Goal: Task Accomplishment & Management: Manage account settings

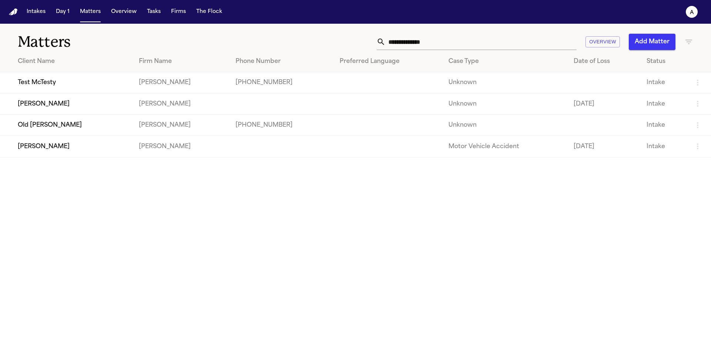
click at [63, 105] on td "[PERSON_NAME]" at bounding box center [66, 103] width 133 height 21
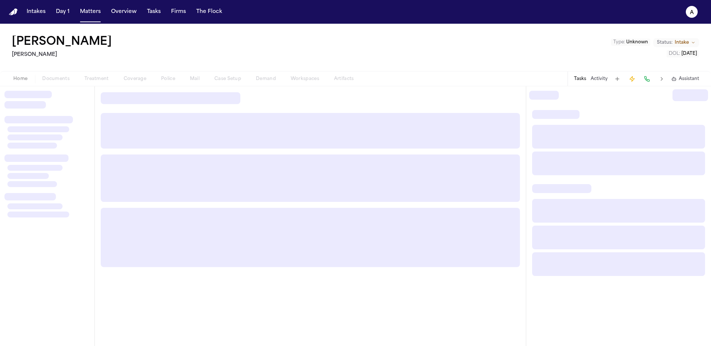
click at [100, 77] on div "Home Documents Treatment Coverage Police Mail Case Setup Demand Workspaces Arti…" at bounding box center [183, 78] width 355 height 9
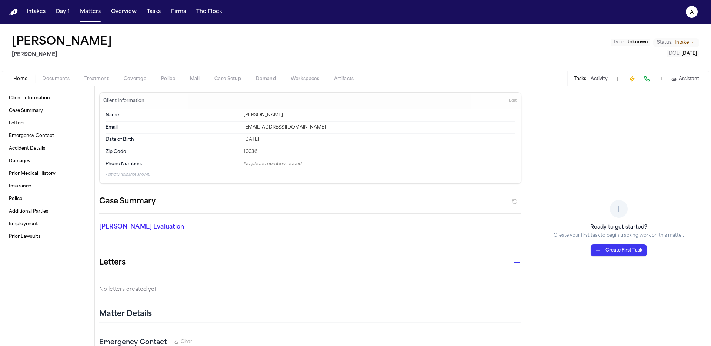
click at [101, 79] on span "Treatment" at bounding box center [96, 79] width 24 height 6
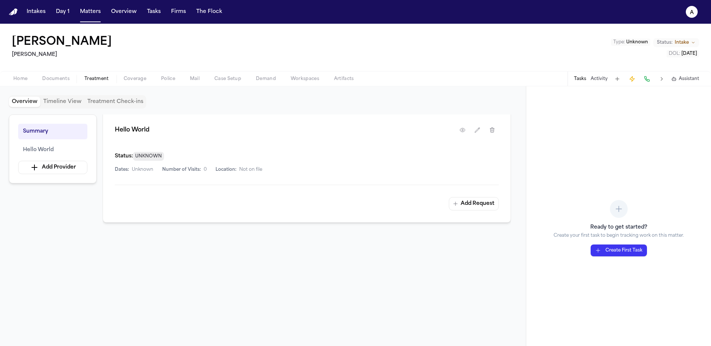
scroll to position [140, 0]
click at [481, 202] on button "Add Request" at bounding box center [474, 203] width 50 height 13
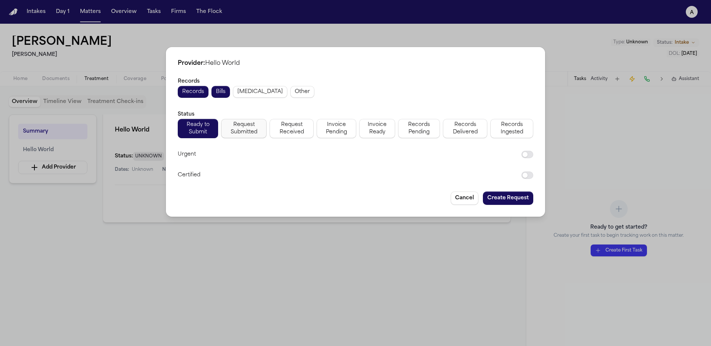
click at [224, 120] on button "Request Submitted" at bounding box center [244, 128] width 46 height 19
click at [248, 94] on span "Radiology" at bounding box center [260, 91] width 46 height 7
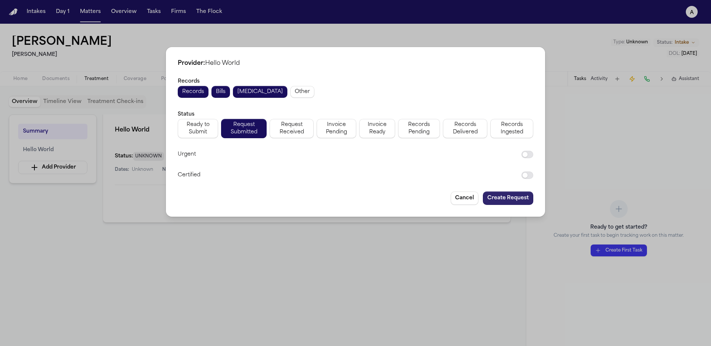
click at [517, 201] on button "Create Request" at bounding box center [508, 197] width 50 height 13
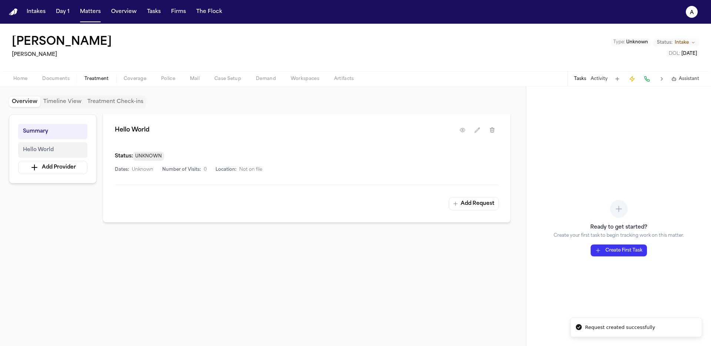
click at [57, 149] on button "Hello World" at bounding box center [52, 150] width 69 height 16
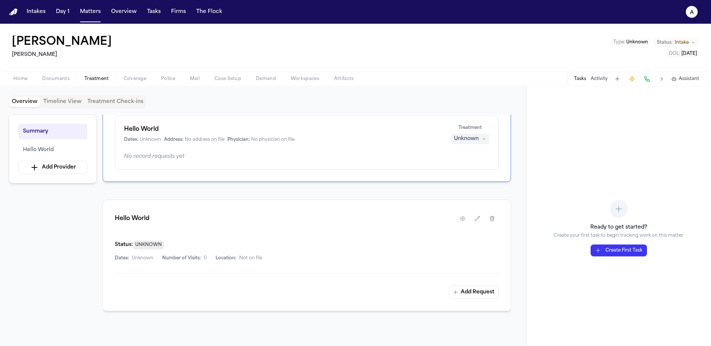
scroll to position [141, 0]
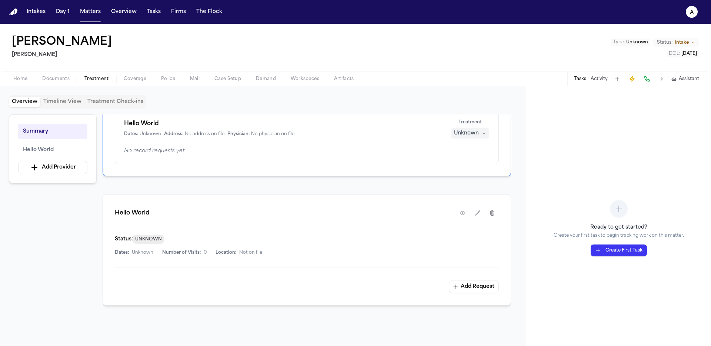
scroll to position [87, 0]
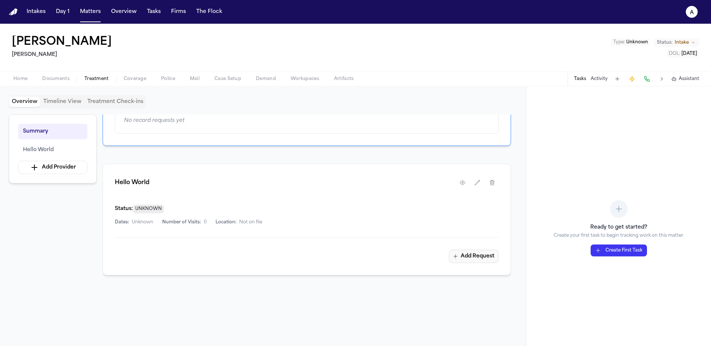
click at [474, 254] on button "Add Request" at bounding box center [474, 255] width 50 height 13
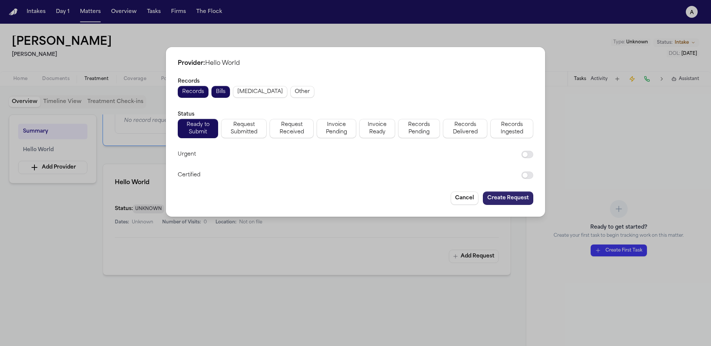
click at [515, 192] on button "Create Request" at bounding box center [508, 197] width 50 height 13
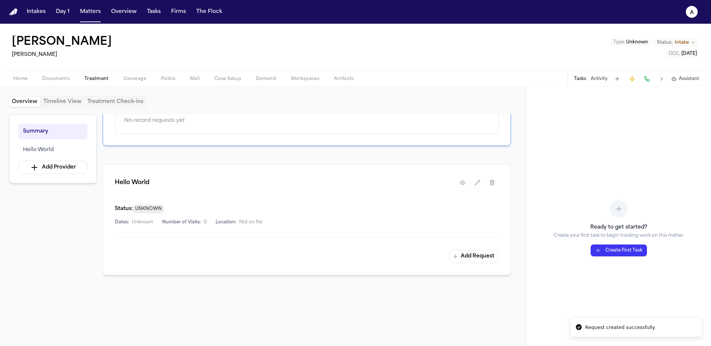
click at [570, 311] on div "Ready to get started? Create your first task to begin tracking work on this mat…" at bounding box center [618, 215] width 185 height 259
click at [45, 146] on span "Hello World" at bounding box center [38, 149] width 31 height 9
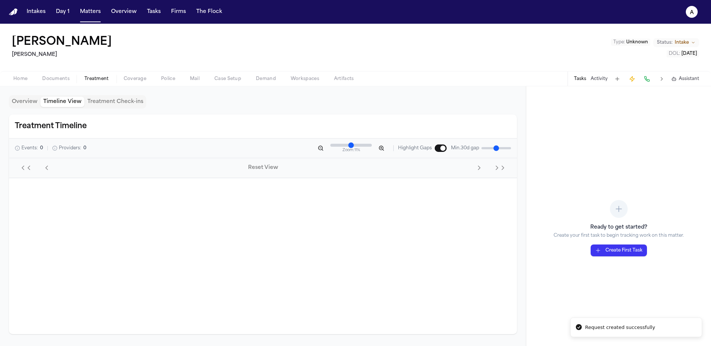
click at [65, 99] on button "Timeline View" at bounding box center [62, 102] width 44 height 10
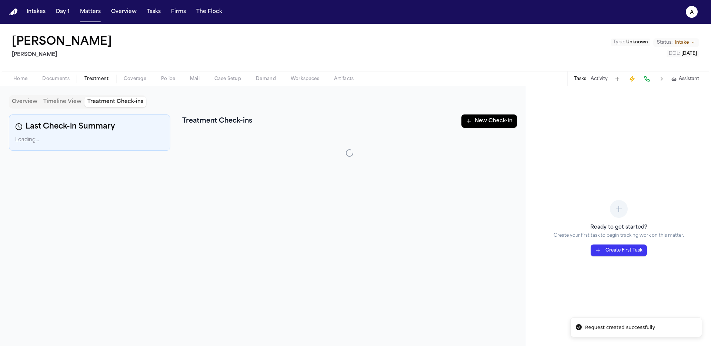
click at [125, 104] on button "Treatment Check-ins" at bounding box center [115, 102] width 62 height 10
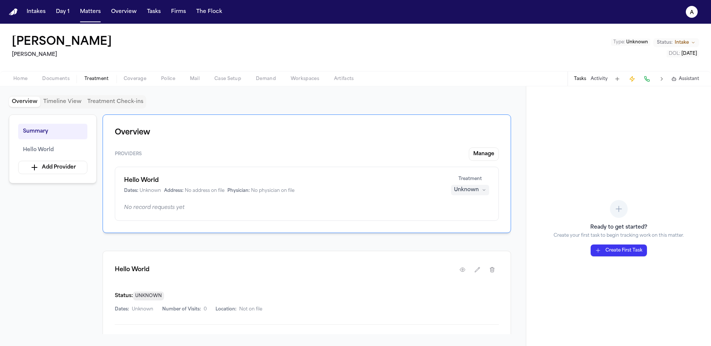
click at [39, 101] on button "Overview" at bounding box center [24, 102] width 31 height 10
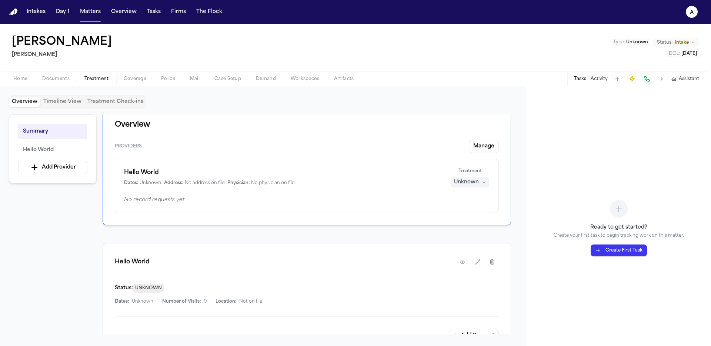
scroll to position [117, 0]
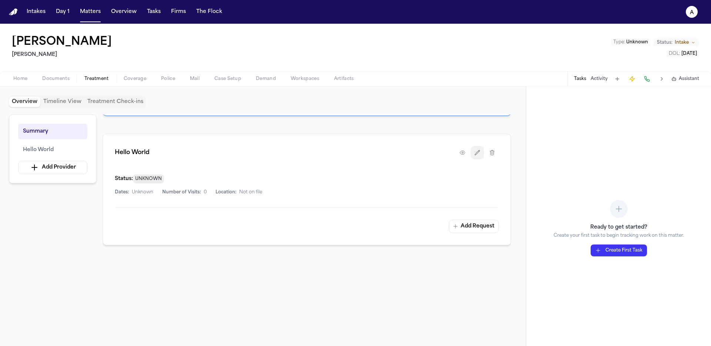
click at [477, 151] on icon "button" at bounding box center [477, 152] width 5 height 5
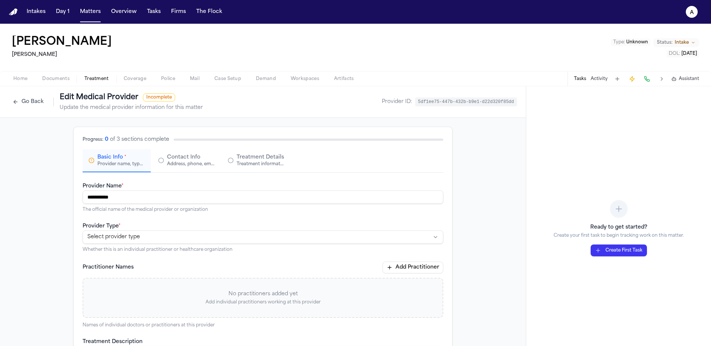
click at [194, 201] on input "**********" at bounding box center [263, 196] width 360 height 13
click at [202, 164] on div "Address, phone, email, and other contact details" at bounding box center [190, 164] width 47 height 6
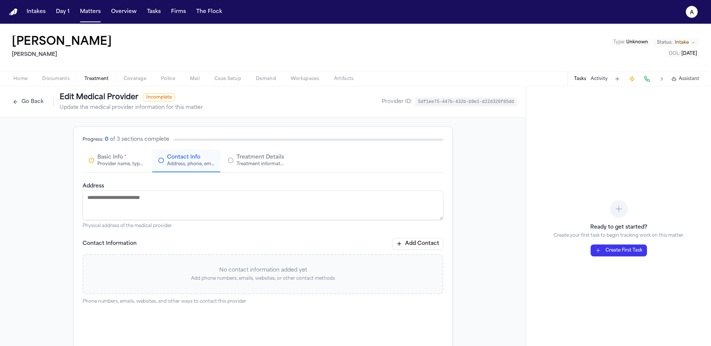
drag, startPoint x: 265, startPoint y: 164, endPoint x: 218, endPoint y: 162, distance: 47.4
click at [265, 164] on div "Treatment information, practitioners, and dates" at bounding box center [259, 164] width 47 height 6
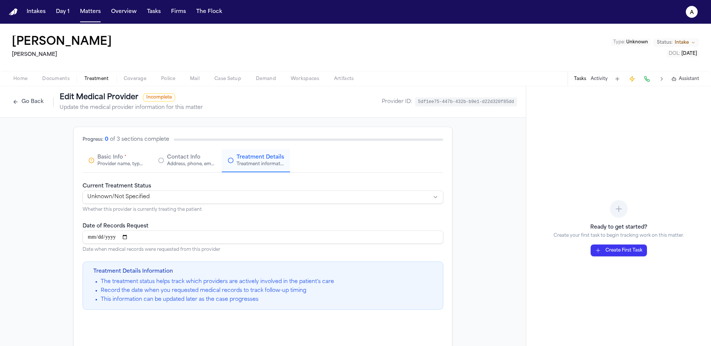
click at [130, 162] on div "Provider name, type, and general information" at bounding box center [120, 164] width 47 height 6
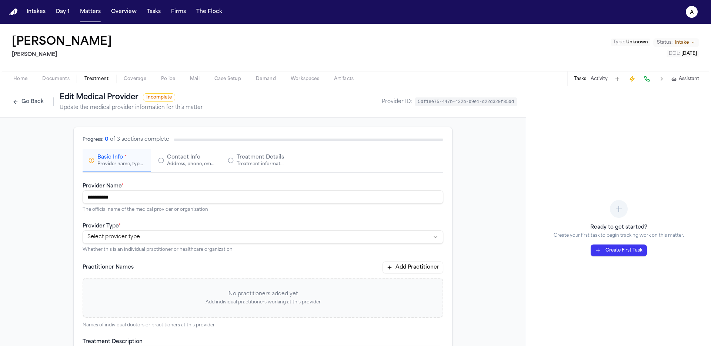
click at [249, 160] on span "Treatment Details" at bounding box center [259, 157] width 47 height 7
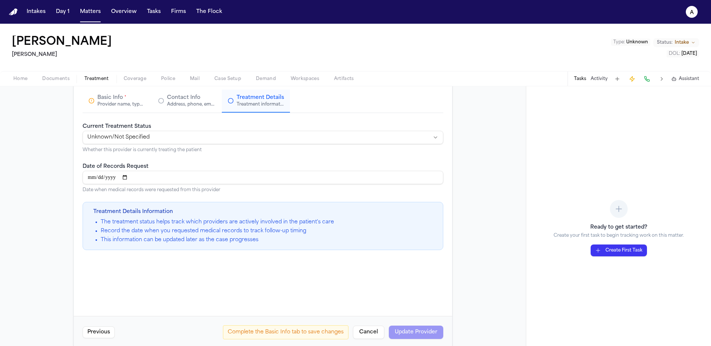
scroll to position [71, 0]
